Goal: Entertainment & Leisure: Consume media (video, audio)

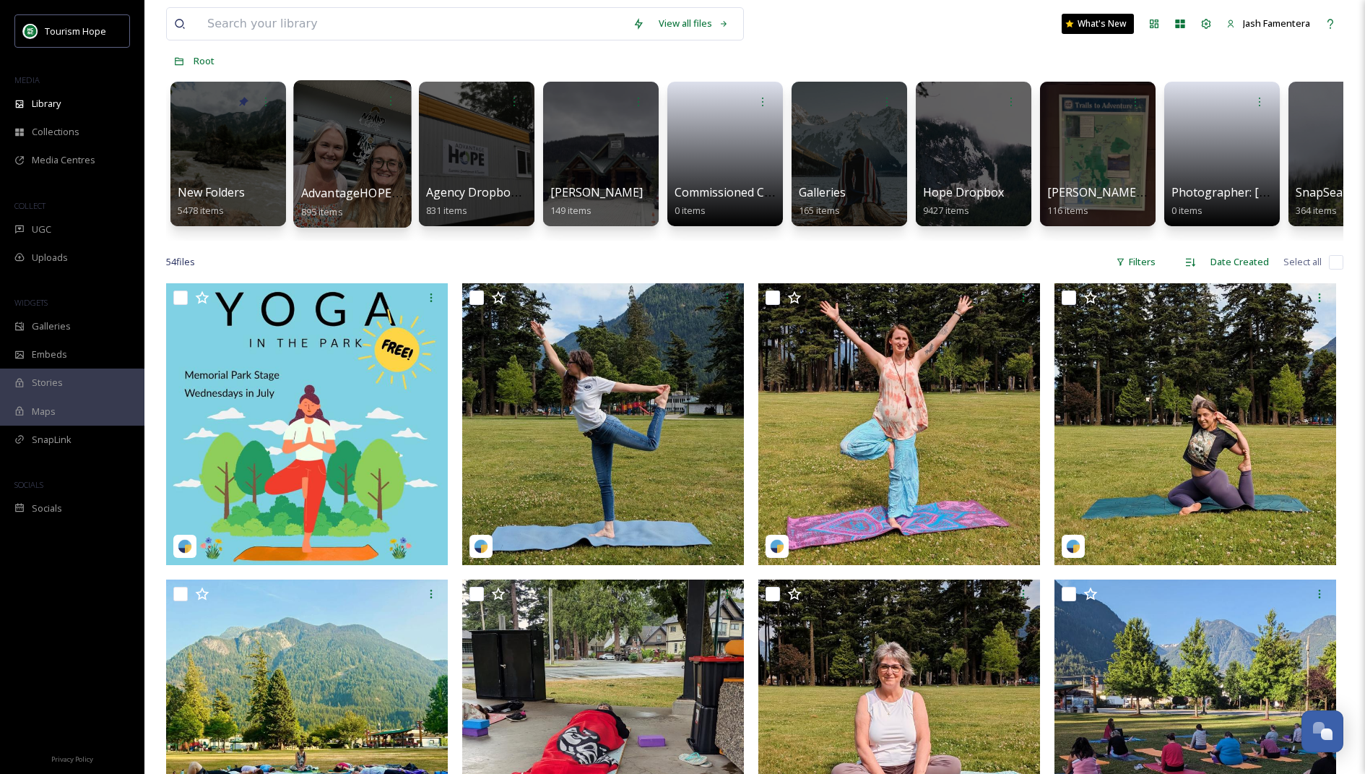
scroll to position [74, 0]
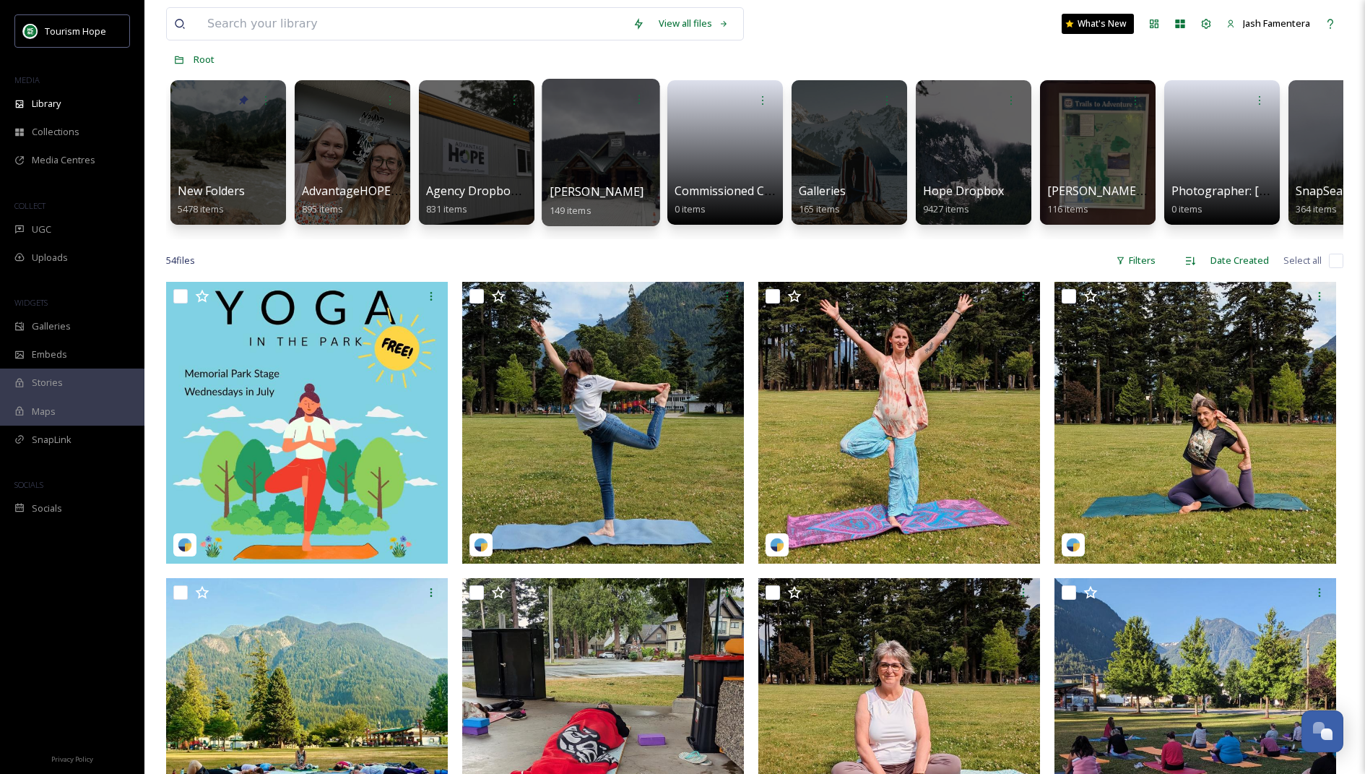
click at [592, 140] on div at bounding box center [601, 152] width 118 height 147
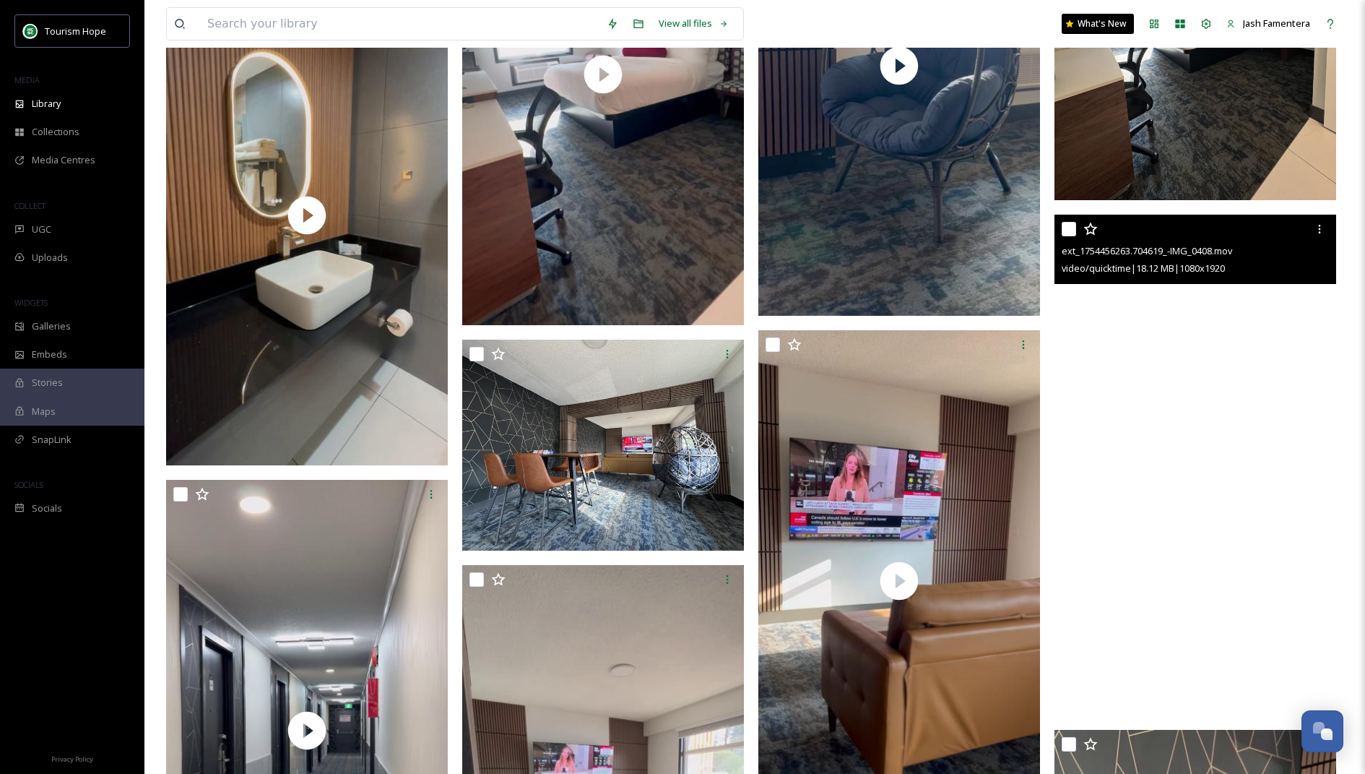
scroll to position [4100, 0]
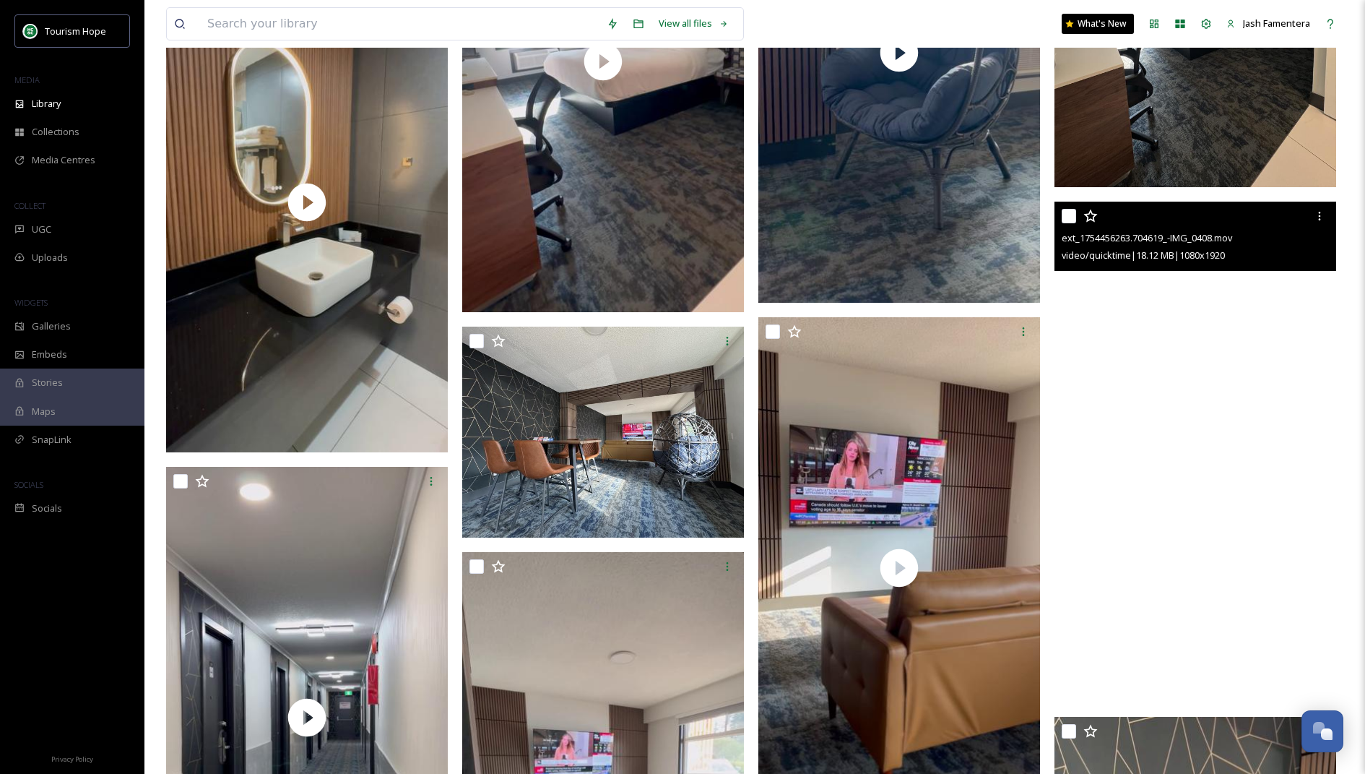
click at [1120, 350] on video "ext_1754456263.704619_-IMG_0408.mov" at bounding box center [1196, 452] width 282 height 501
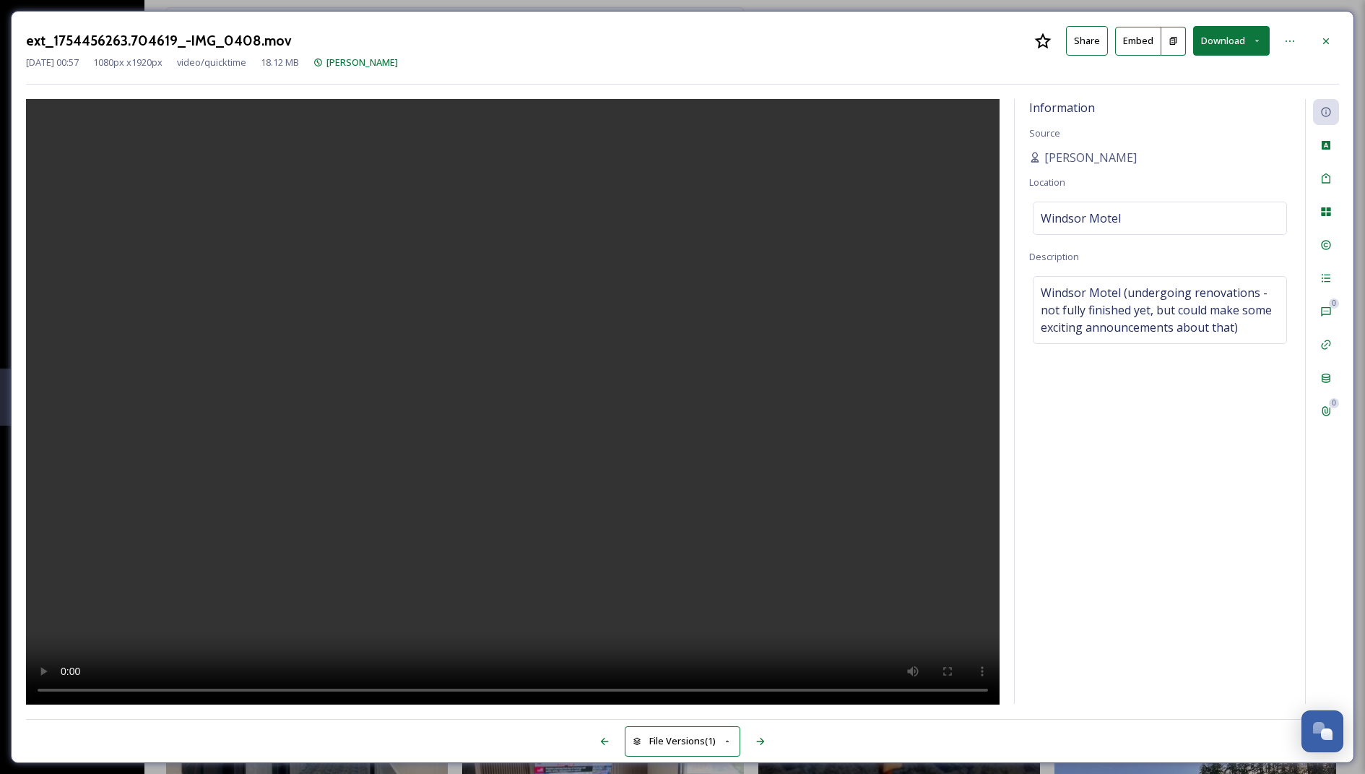
click at [367, 417] on video at bounding box center [513, 402] width 974 height 607
click at [416, 429] on video at bounding box center [513, 402] width 974 height 607
click at [1331, 39] on icon at bounding box center [1326, 41] width 12 height 12
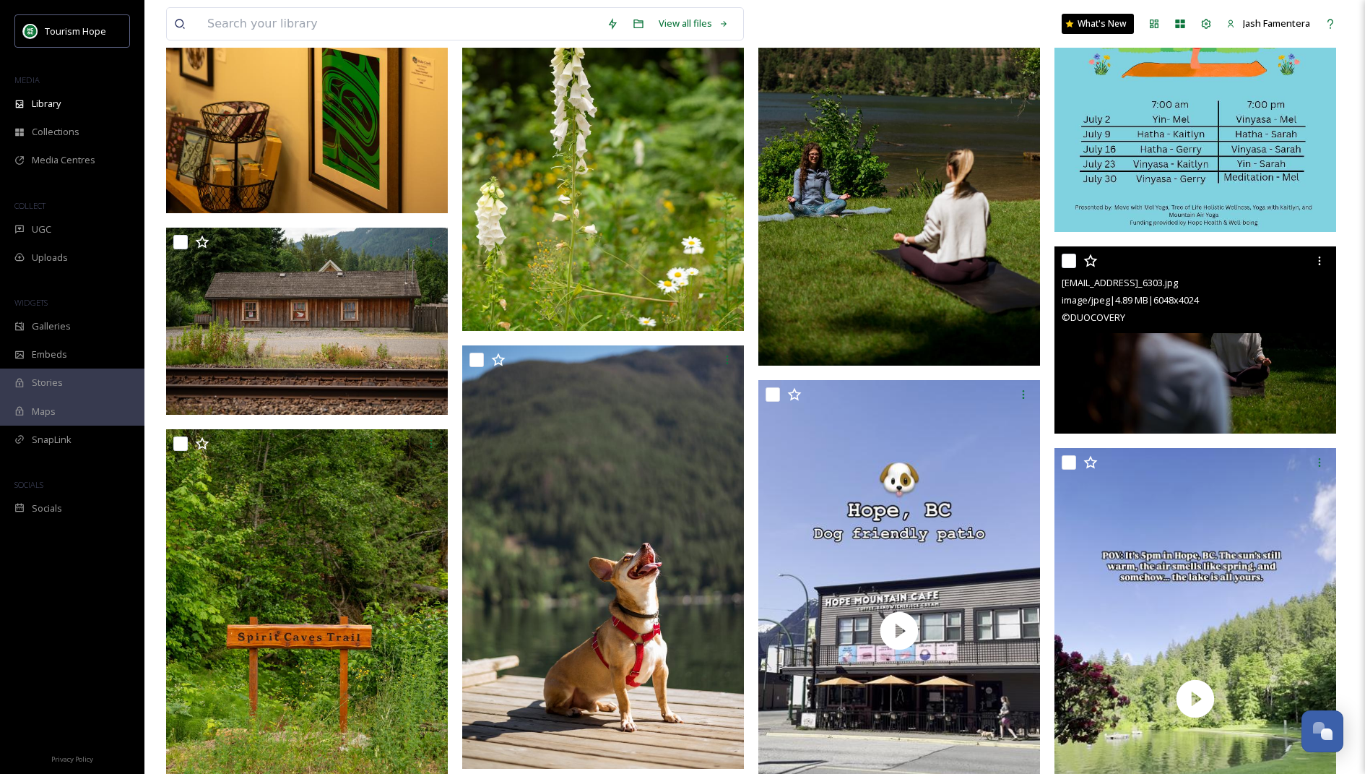
scroll to position [11868, 0]
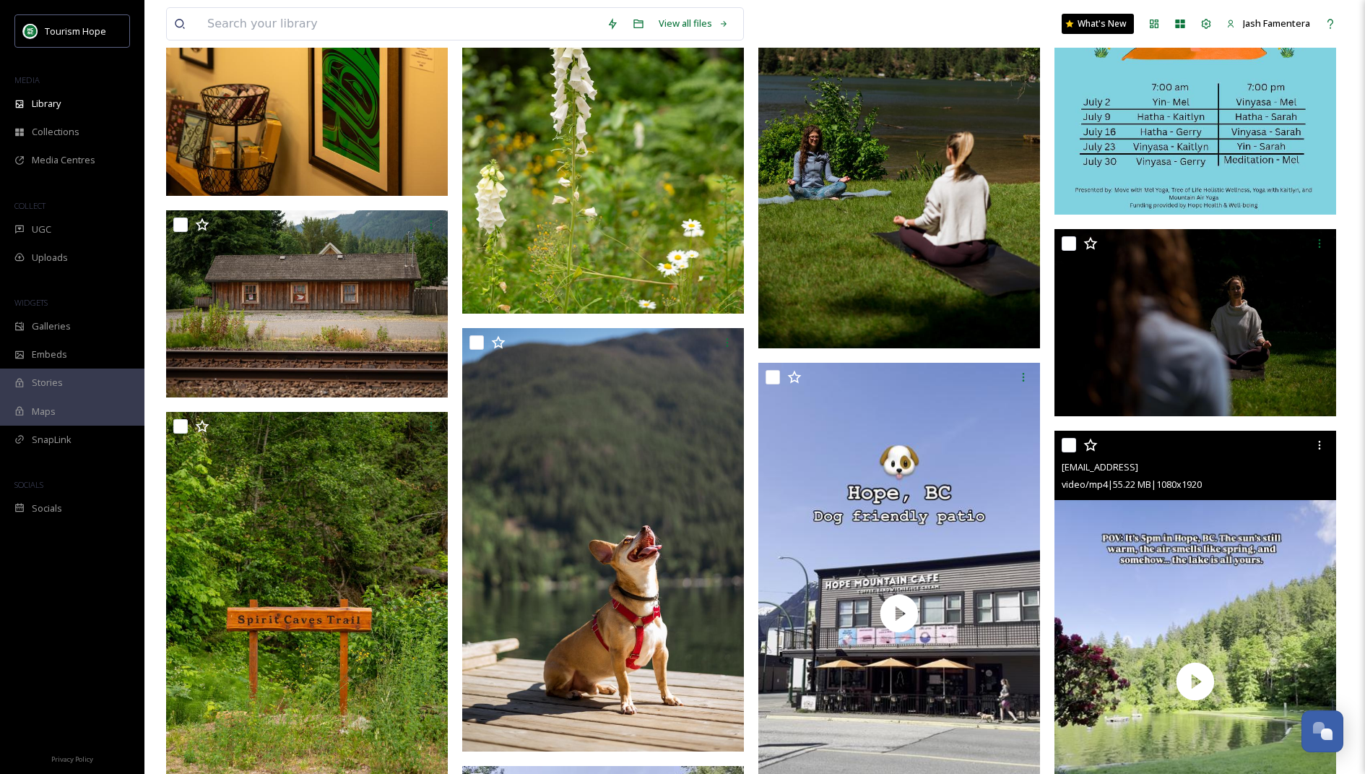
click at [1109, 473] on div "[EMAIL_ADDRESS]" at bounding box center [1197, 466] width 271 height 17
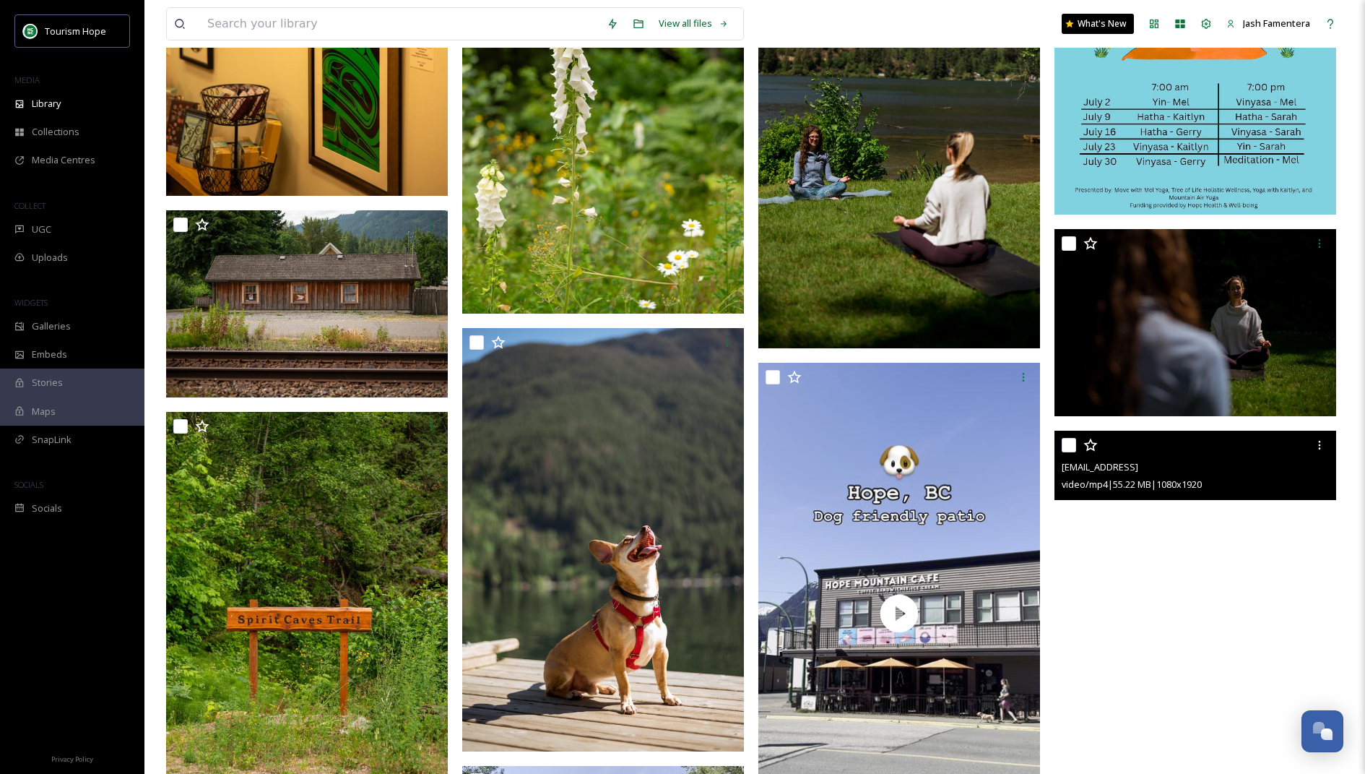
click at [1089, 545] on video "ext_1747884383.388866_Amanda.figlarska@gmail.com-d3cc6c5eba2541a78b54f5e1f00e32…" at bounding box center [1196, 681] width 282 height 501
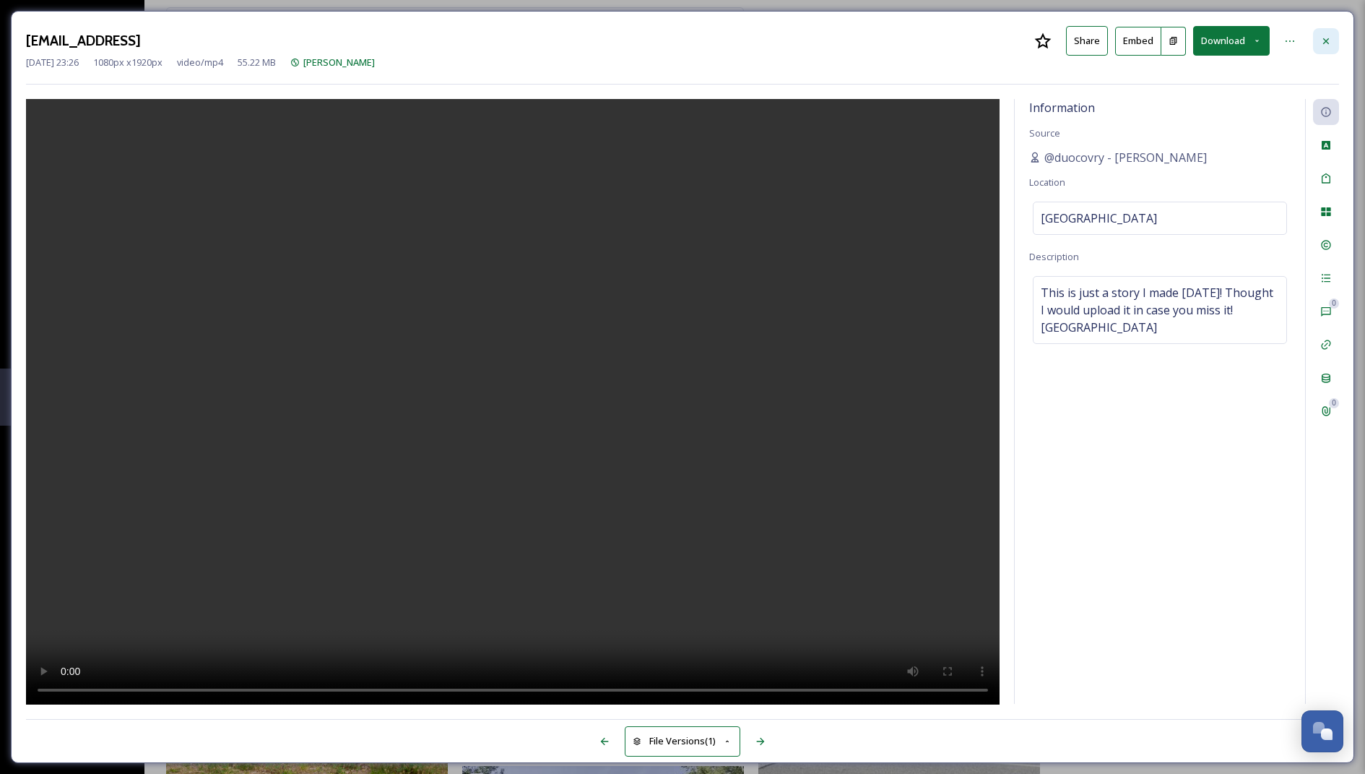
click at [1336, 30] on div at bounding box center [1326, 41] width 26 height 26
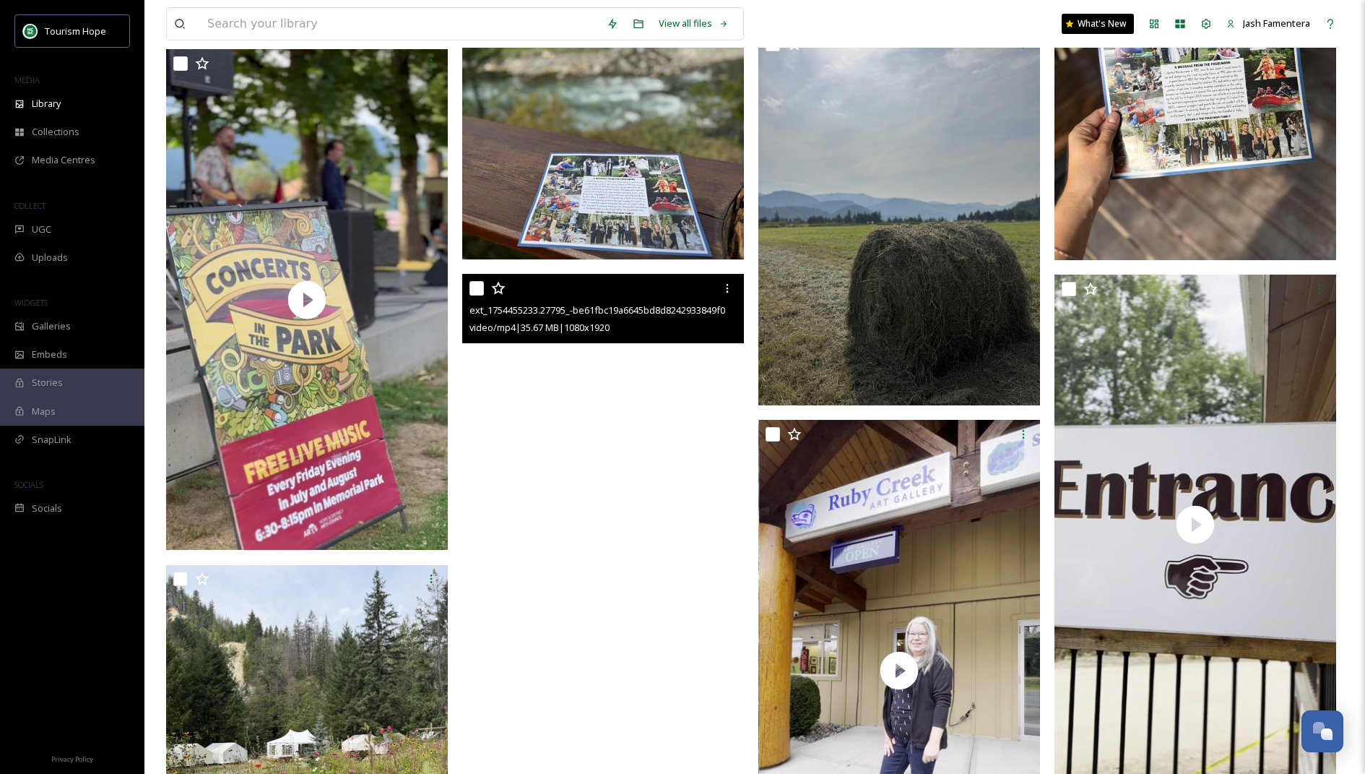
scroll to position [7872, 0]
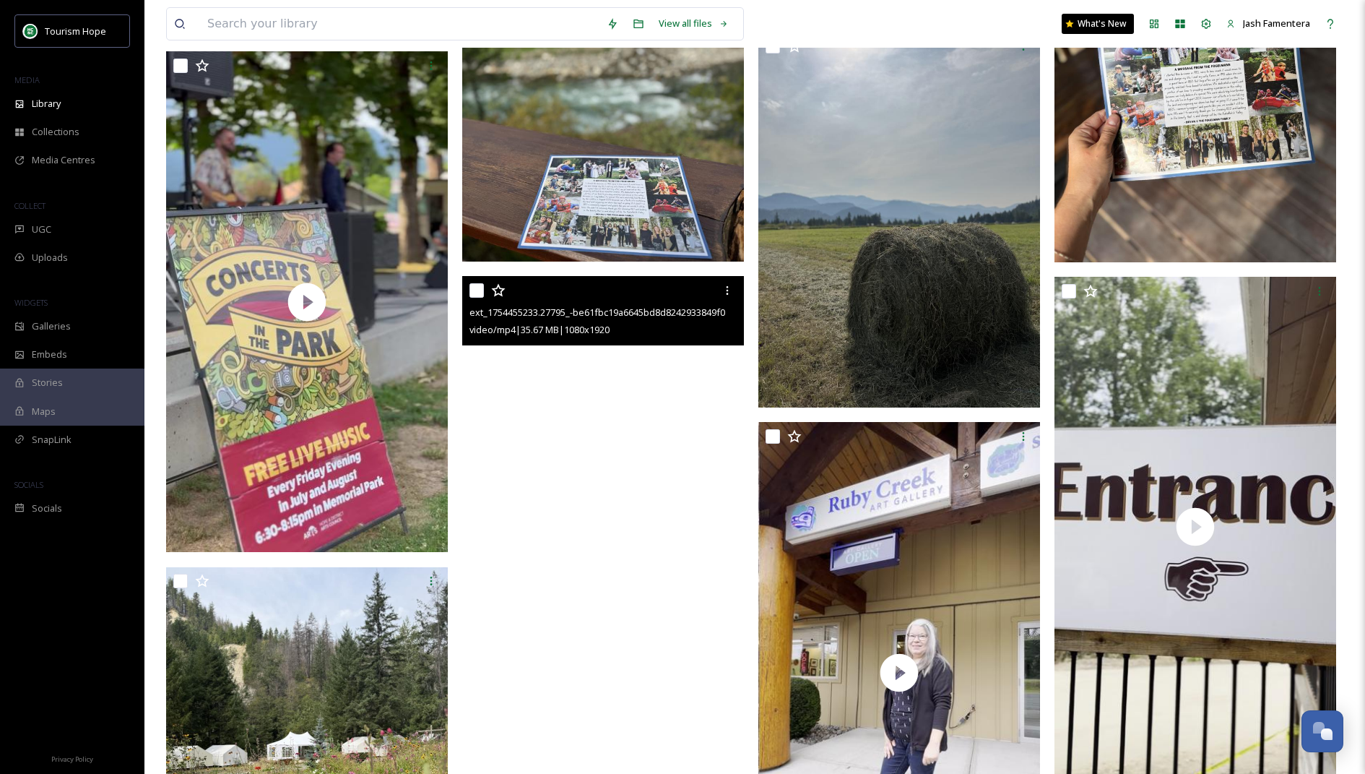
click at [559, 406] on video "ext_1754455233.27795_-be61fbc19a6645bd8d8242933849f09d.mp4" at bounding box center [603, 526] width 282 height 501
